Goal: Use online tool/utility: Utilize a website feature to perform a specific function

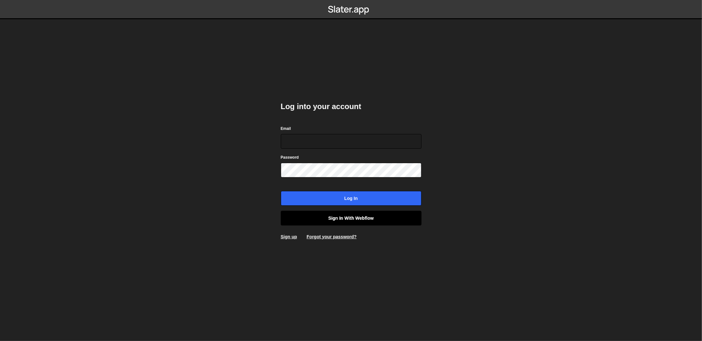
click at [366, 213] on link "Sign in with Webflow" at bounding box center [351, 218] width 141 height 15
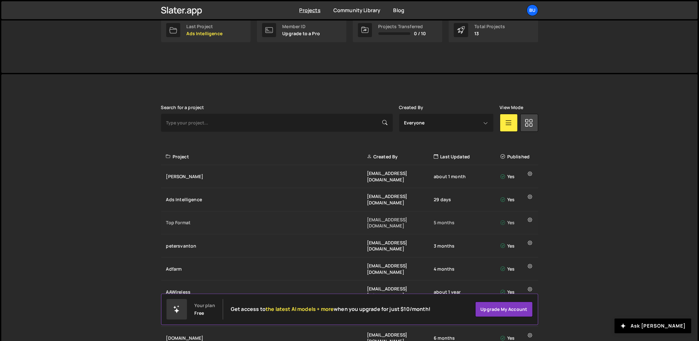
scroll to position [128, 0]
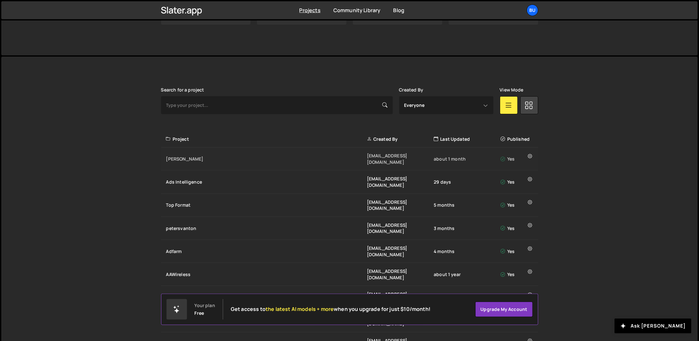
click at [189, 159] on div "[PERSON_NAME] [EMAIL_ADDRESS][DOMAIN_NAME] about 1 month Yes" at bounding box center [349, 158] width 377 height 23
click at [206, 178] on div "Ads Intelligence [EMAIL_ADDRESS][DOMAIN_NAME] 29 days Yes" at bounding box center [349, 181] width 377 height 23
click at [206, 177] on div "Ads Intelligence beheer@bureaubreekijzer.nl 29 days Yes" at bounding box center [349, 181] width 377 height 23
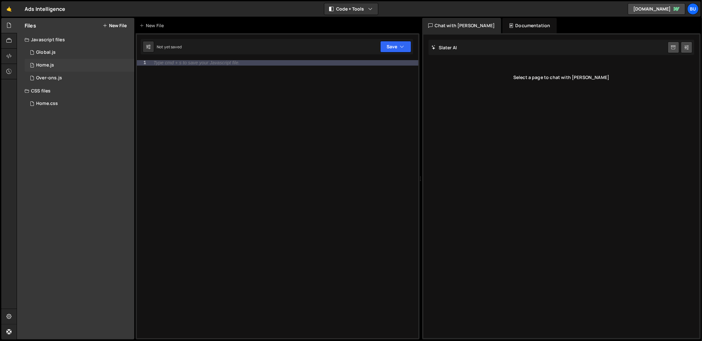
click at [46, 70] on div "1 Home.js 0" at bounding box center [80, 65] width 110 height 13
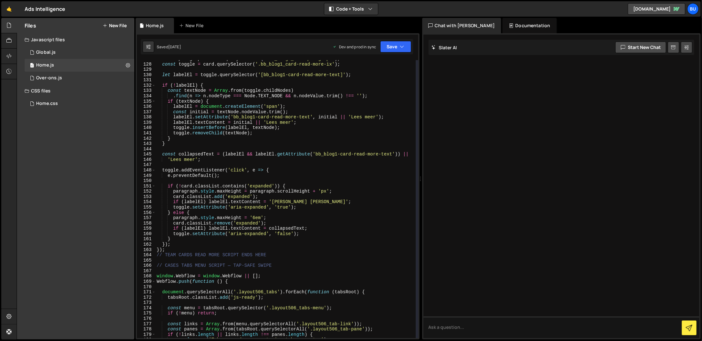
scroll to position [710, 0]
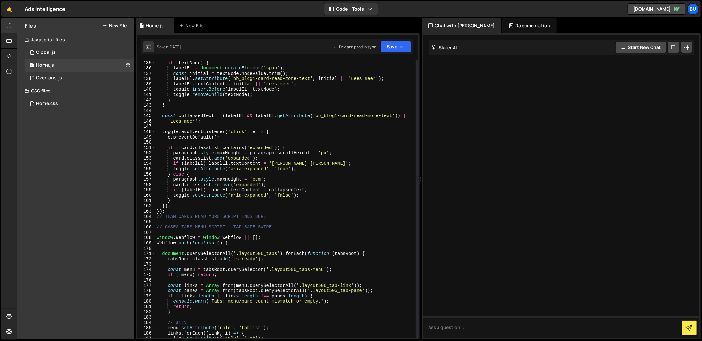
drag, startPoint x: 187, startPoint y: 230, endPoint x: 189, endPoint y: 233, distance: 3.7
click at [187, 230] on div ". find ( n => n . nodeType === Node . TEXT_NODE && n . nodeValue . trim ( ) !==…" at bounding box center [285, 199] width 260 height 288
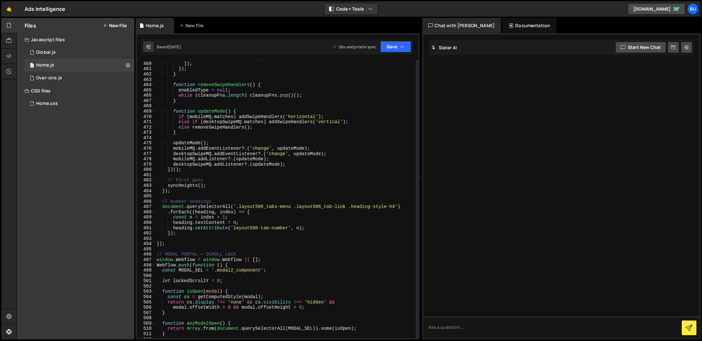
scroll to position [2474, 0]
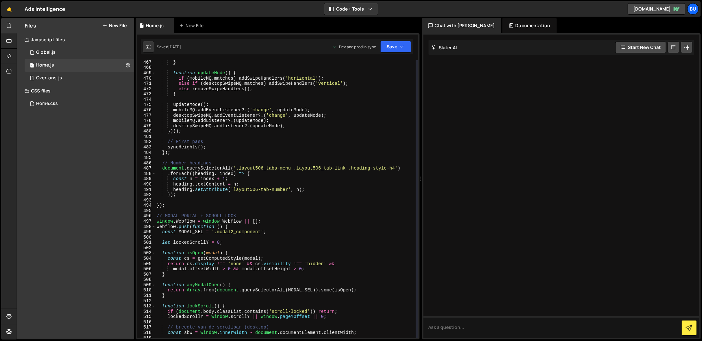
click at [375, 169] on div "} function updateMode ( ) { if ( mobileMQ . matches ) addSwipeHandlers ( 'horiz…" at bounding box center [285, 204] width 260 height 288
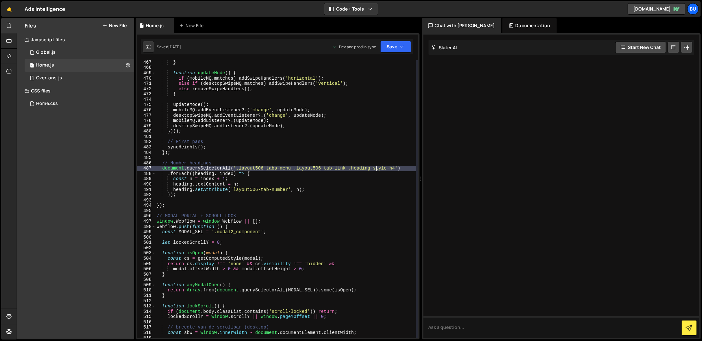
click at [390, 165] on div "} function updateMode ( ) { if ( mobileMQ . matches ) addSwipeHandlers ( 'horiz…" at bounding box center [285, 204] width 260 height 288
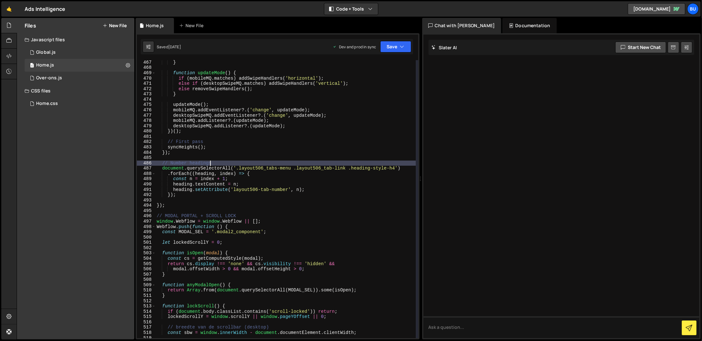
click at [383, 193] on div "} function updateMode ( ) { if ( mobileMQ . matches ) addSwipeHandlers ( 'horiz…" at bounding box center [285, 204] width 260 height 288
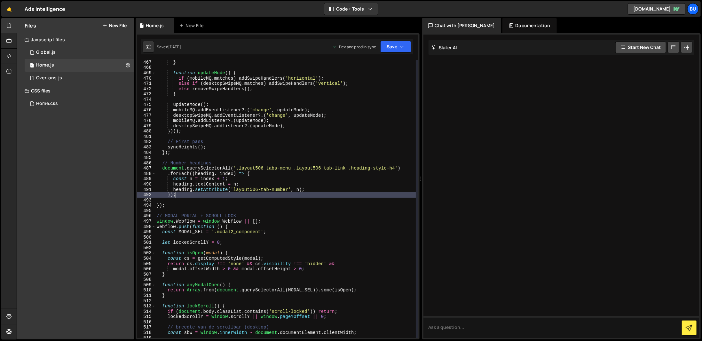
click at [383, 166] on div "} function updateMode ( ) { if ( mobileMQ . matches ) addSwipeHandlers ( 'horiz…" at bounding box center [285, 204] width 260 height 288
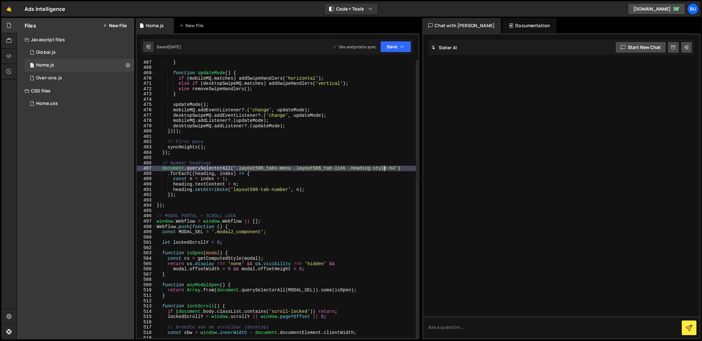
click at [381, 168] on div "} function updateMode ( ) { if ( mobileMQ . matches ) addSwipeHandlers ( 'horiz…" at bounding box center [285, 204] width 260 height 288
click at [386, 169] on div "} function updateMode ( ) { if ( mobileMQ . matches ) addSwipeHandlers ( 'horiz…" at bounding box center [285, 204] width 260 height 288
click at [388, 169] on div "} function updateMode ( ) { if ( mobileMQ . matches ) addSwipeHandlers ( 'horiz…" at bounding box center [285, 204] width 260 height 288
click at [386, 168] on div "} function updateMode ( ) { if ( mobileMQ . matches ) addSwipeHandlers ( 'horiz…" at bounding box center [285, 204] width 260 height 288
click at [389, 168] on div "} function updateMode ( ) { if ( mobileMQ . matches ) addSwipeHandlers ( 'horiz…" at bounding box center [285, 204] width 260 height 288
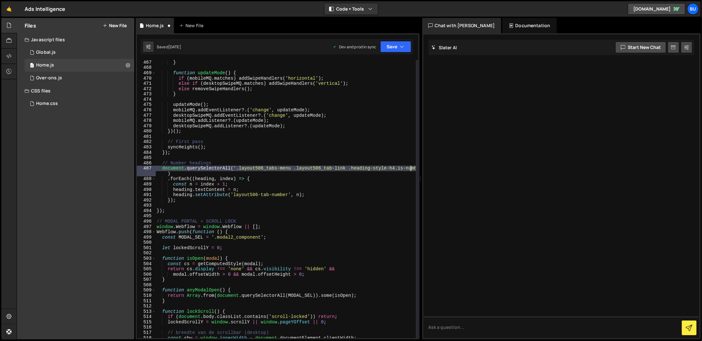
scroll to position [0, 18]
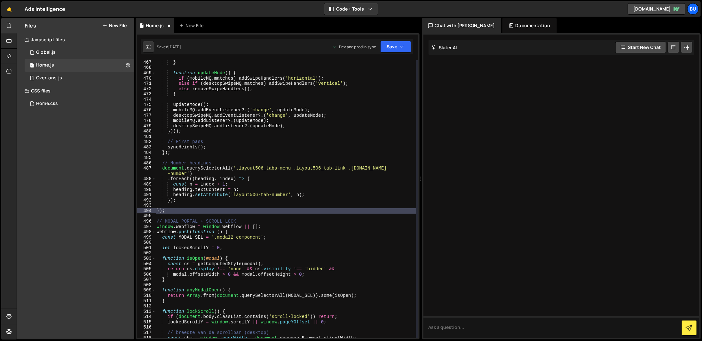
click at [410, 210] on div "} function updateMode ( ) { if ( mobileMQ . matches ) addSwipeHandlers ( 'horiz…" at bounding box center [285, 204] width 260 height 288
type textarea "});"
click at [405, 51] on button "Save" at bounding box center [395, 47] width 31 height 12
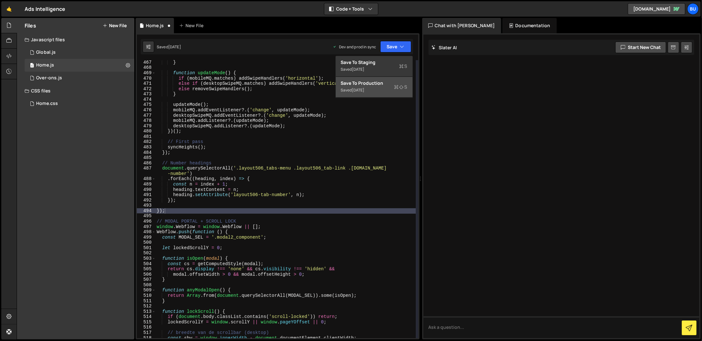
click at [396, 84] on icon at bounding box center [396, 87] width 4 height 6
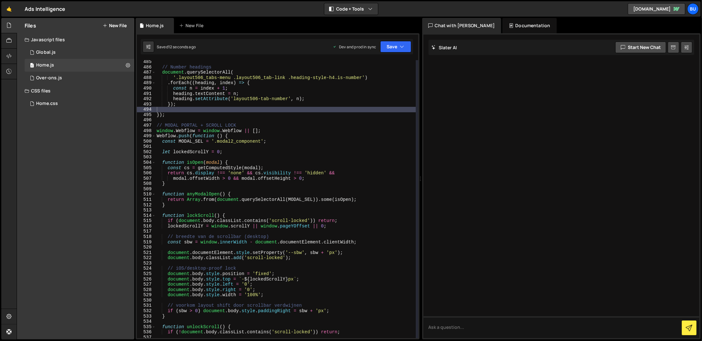
scroll to position [2570, 0]
